Goal: Transaction & Acquisition: Purchase product/service

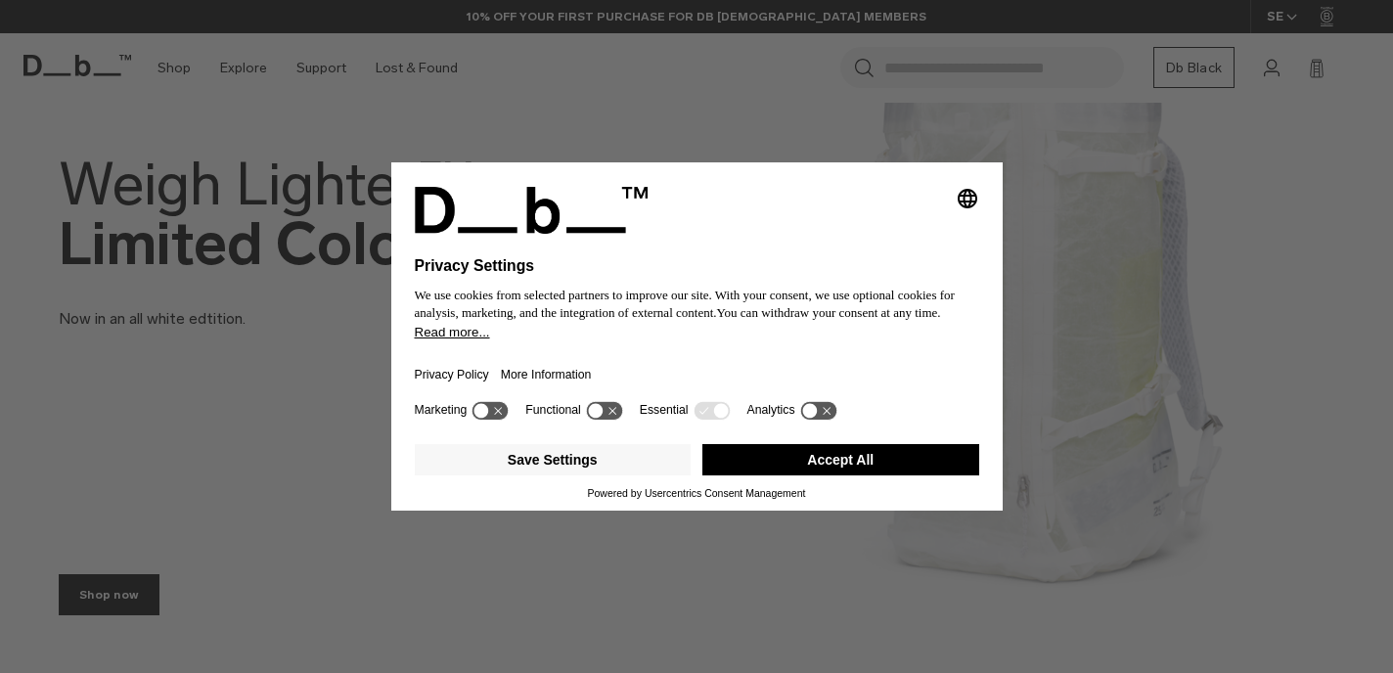
click at [852, 469] on button "Accept All" at bounding box center [840, 459] width 277 height 31
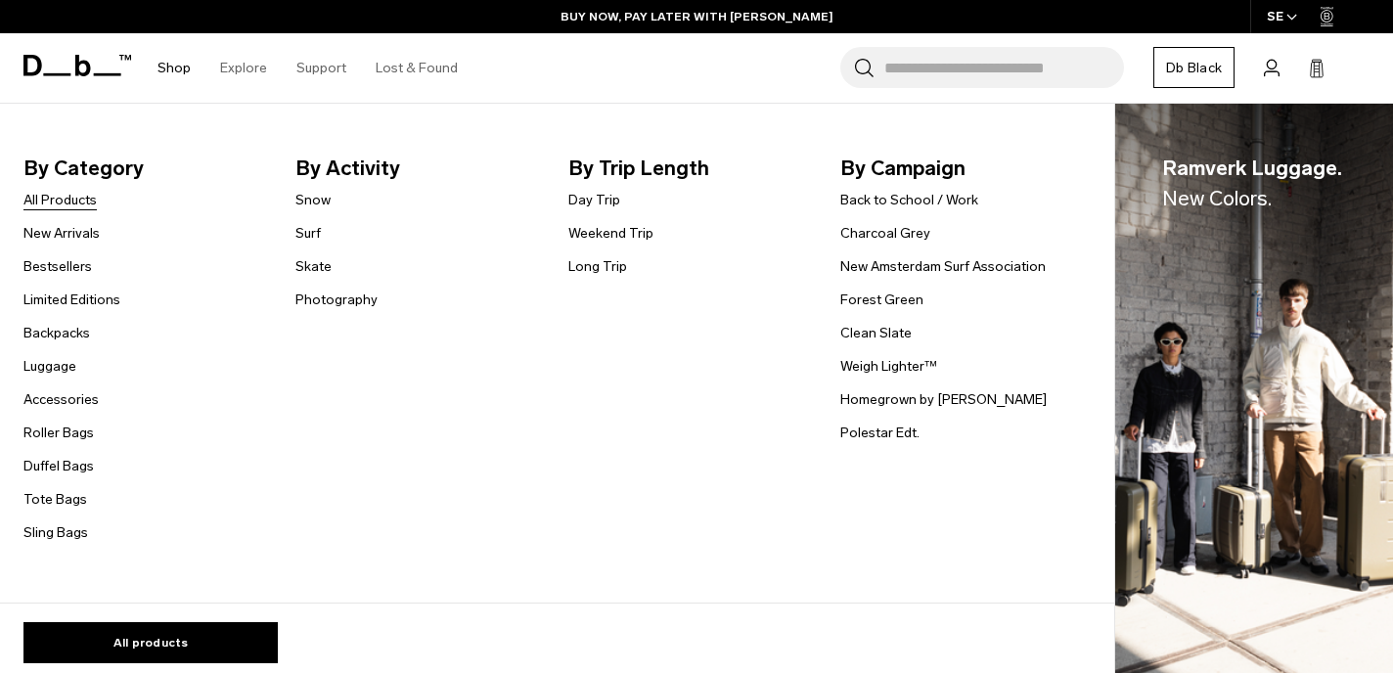
click at [82, 202] on link "All Products" at bounding box center [59, 200] width 73 height 21
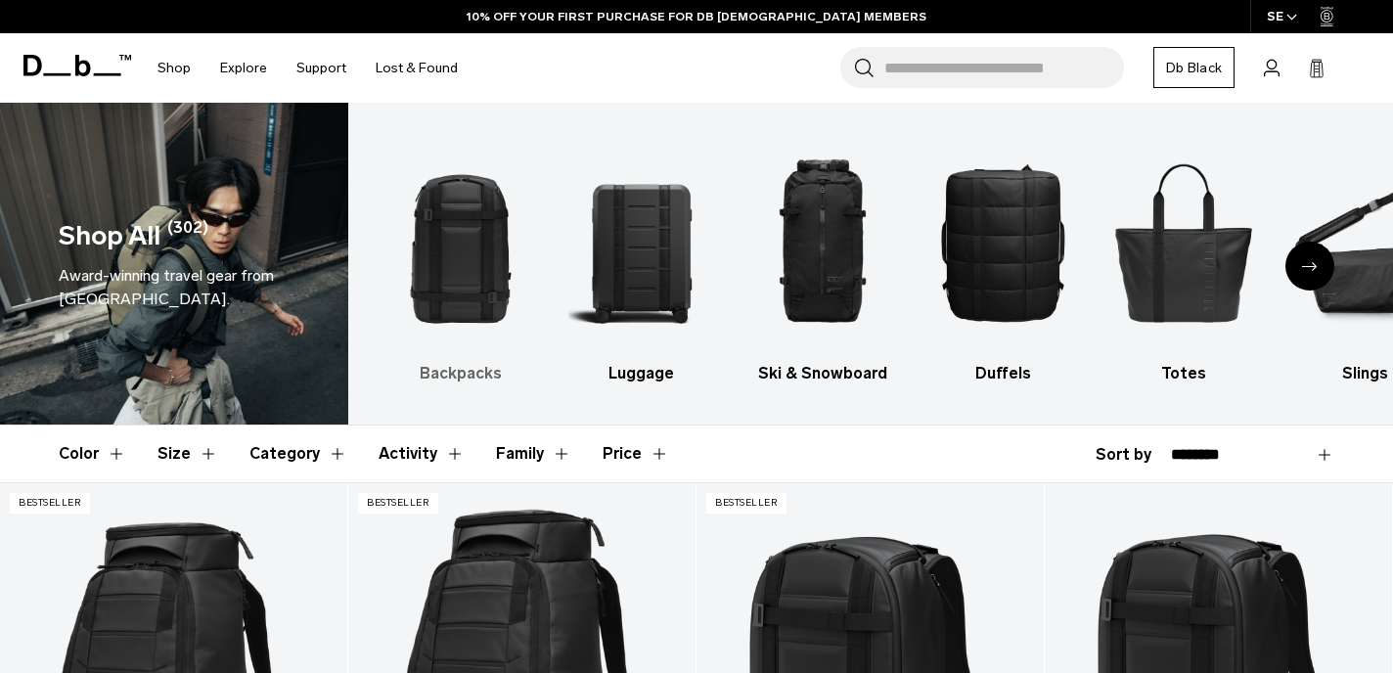
click at [472, 223] on img "1 / 10" at bounding box center [460, 242] width 147 height 220
